Goal: Task Accomplishment & Management: Manage account settings

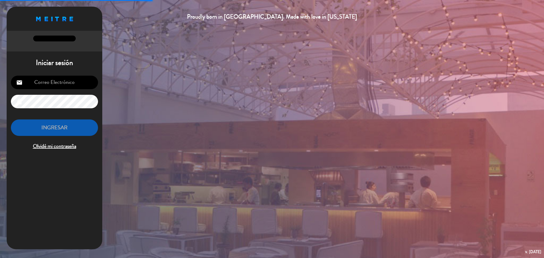
click at [70, 91] on div "email lock INGRESAR Olvidé mi contraseña" at bounding box center [55, 114] width 96 height 84
click at [73, 87] on input "email" at bounding box center [54, 83] width 87 height 14
type input "[DOMAIN_NAME][EMAIL_ADDRESS][DOMAIN_NAME]"
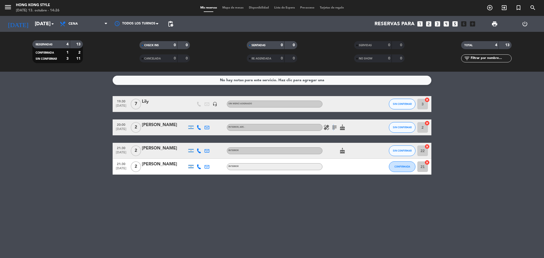
click at [333, 127] on icon "subject" at bounding box center [335, 127] width 6 height 6
click at [337, 183] on div "No hay notas para este servicio. Haz clic para agregar una 19:30 [DATE] 7 [PERS…" at bounding box center [272, 165] width 544 height 187
click at [324, 202] on div "No hay notas para este servicio. Haz clic para agregar una 19:30 [DATE] 7 [PERS…" at bounding box center [272, 165] width 544 height 187
click at [46, 24] on input "[DATE]" at bounding box center [64, 23] width 64 height 11
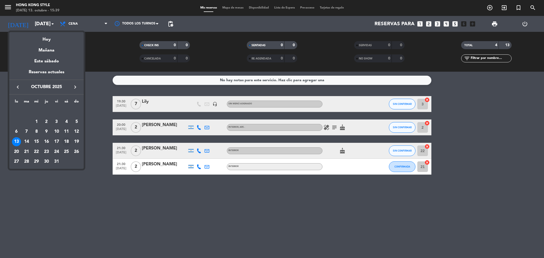
click at [69, 140] on div "18" at bounding box center [66, 141] width 9 height 9
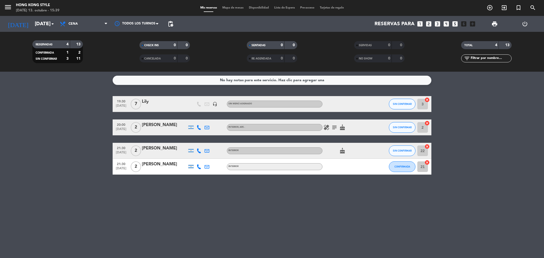
type input "[DATE]"
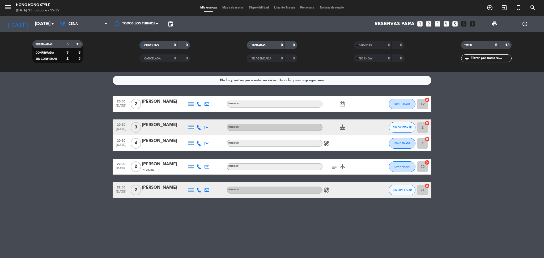
click at [425, 164] on icon "cancel" at bounding box center [427, 162] width 5 height 5
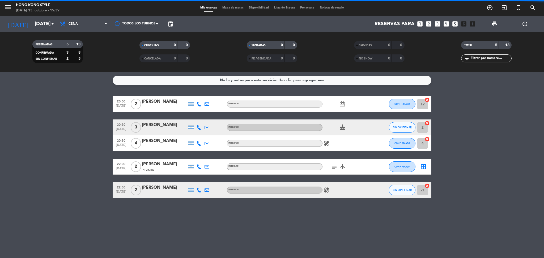
click at [424, 167] on icon "border_all" at bounding box center [424, 167] width 6 height 6
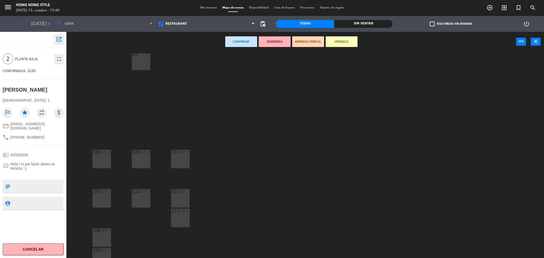
scroll to position [97, 0]
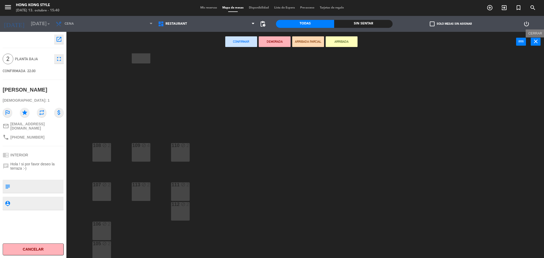
click at [535, 42] on icon "close" at bounding box center [536, 41] width 6 height 6
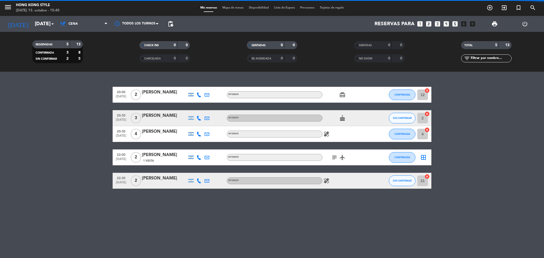
click at [235, 8] on span "Mapa de mesas" at bounding box center [233, 7] width 27 height 3
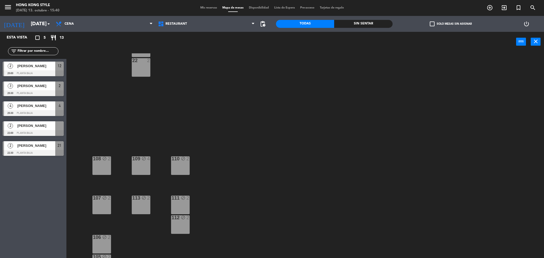
scroll to position [97, 0]
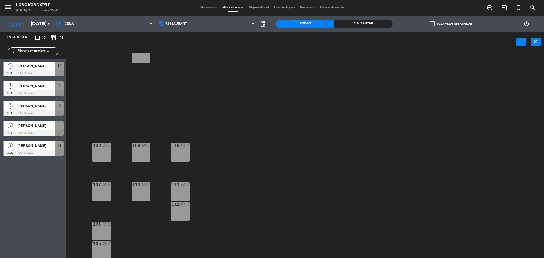
click at [176, 191] on div "111 block 2" at bounding box center [180, 192] width 19 height 19
click at [306, 43] on button "Liberar Mesa" at bounding box center [308, 41] width 32 height 11
click at [198, 6] on span "Mis reservas" at bounding box center [209, 7] width 22 height 3
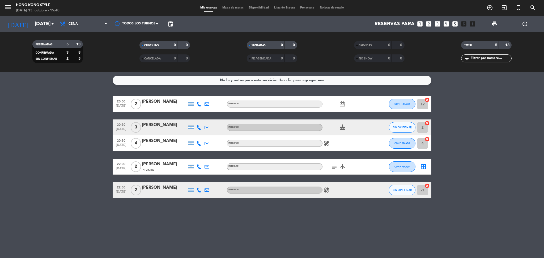
click at [424, 164] on icon "border_all" at bounding box center [424, 167] width 6 height 6
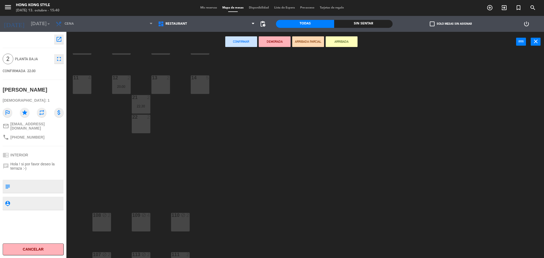
scroll to position [97, 0]
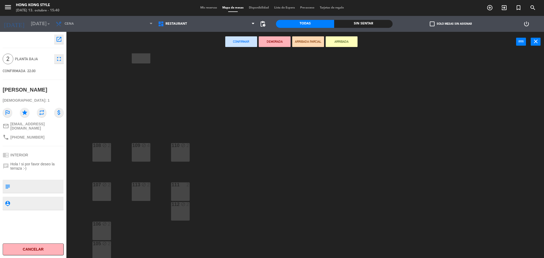
click at [177, 186] on div at bounding box center [180, 185] width 9 height 5
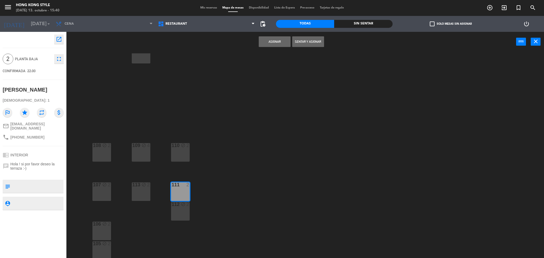
click at [270, 40] on button "Asignar" at bounding box center [275, 41] width 32 height 11
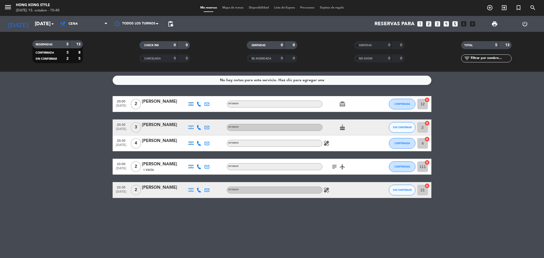
click at [335, 166] on icon "subject" at bounding box center [335, 167] width 6 height 6
click at [367, 225] on div "No hay notas para este servicio. Haz clic para agregar una 20:00 [DATE] 2 [PERS…" at bounding box center [272, 165] width 544 height 187
click at [338, 166] on span "subject" at bounding box center [335, 167] width 8 height 6
click at [334, 168] on icon "subject" at bounding box center [335, 167] width 6 height 6
click at [481, 121] on bookings-row "20:00 [DATE] 2 [PERSON_NAME] INTERIOR card_giftcard CONFIRMADA 12 cancel 20:30 …" at bounding box center [272, 147] width 544 height 102
